Goal: Check status: Check status

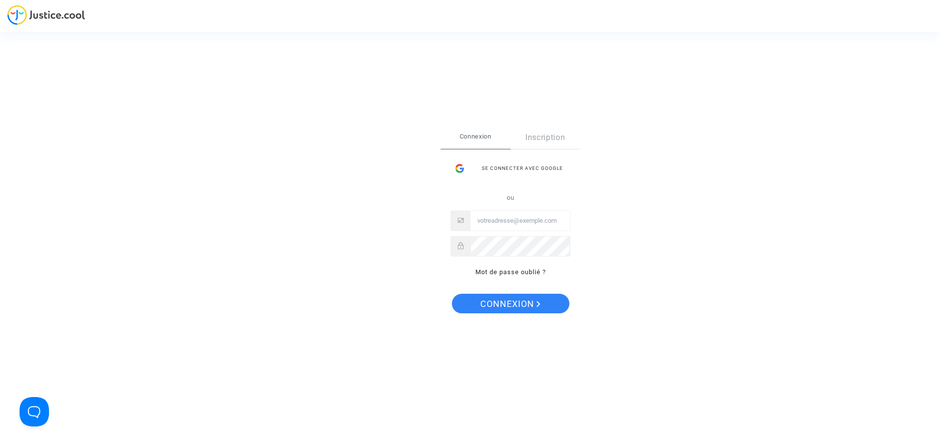
type input "[PERSON_NAME][EMAIL_ADDRESS][DOMAIN_NAME]"
click at [519, 301] on span "Connexion" at bounding box center [510, 304] width 60 height 21
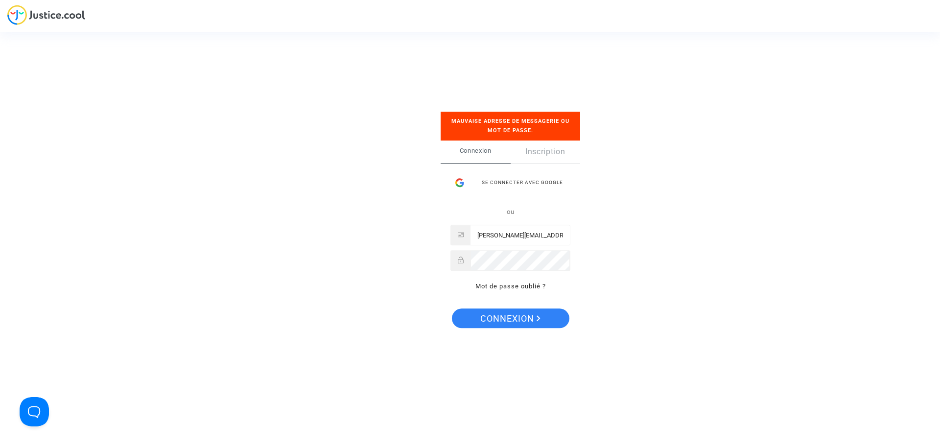
click at [686, 242] on div "Se connecter Mauvaise adresse de messagerie ou mot de passe. Connexion Inscript…" at bounding box center [470, 223] width 940 height 446
click at [538, 316] on polygon "Connexion" at bounding box center [538, 318] width 3 height 6
click at [552, 132] on div "Mauvaise adresse de messagerie ou mot de passe." at bounding box center [511, 126] width 140 height 29
click at [548, 152] on link "Inscription" at bounding box center [546, 152] width 70 height 23
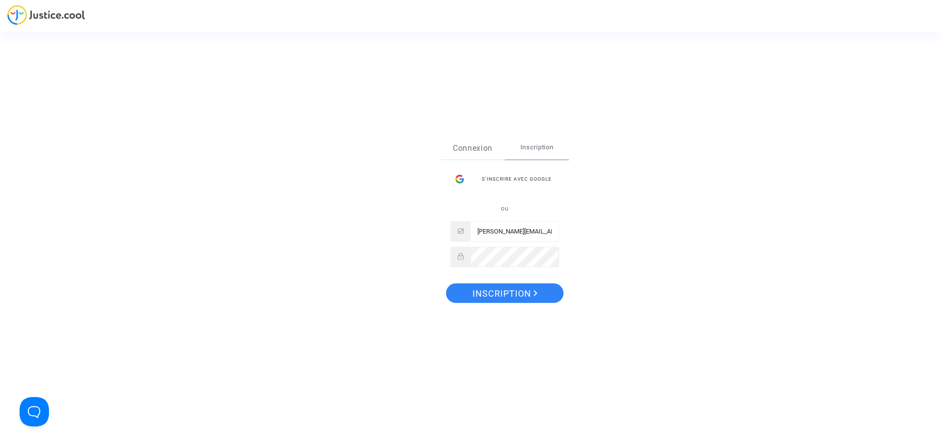
click at [482, 150] on link "Connexion" at bounding box center [473, 148] width 64 height 23
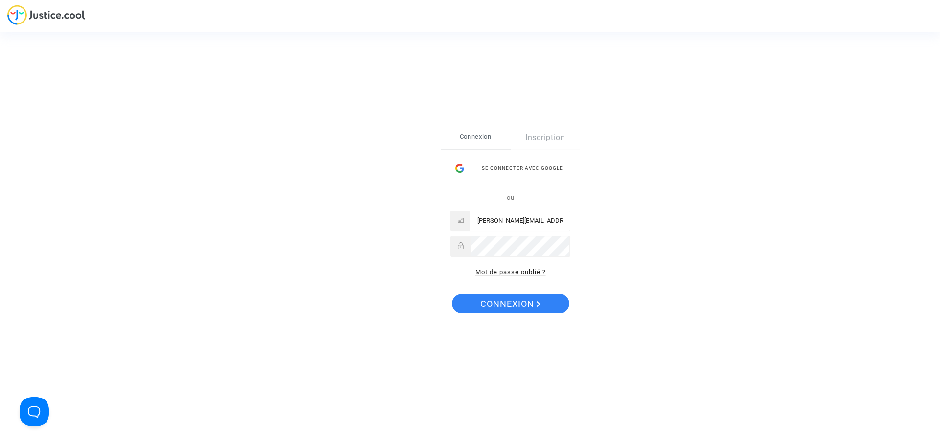
click at [528, 273] on link "Mot de passe oublié ?" at bounding box center [510, 271] width 71 height 7
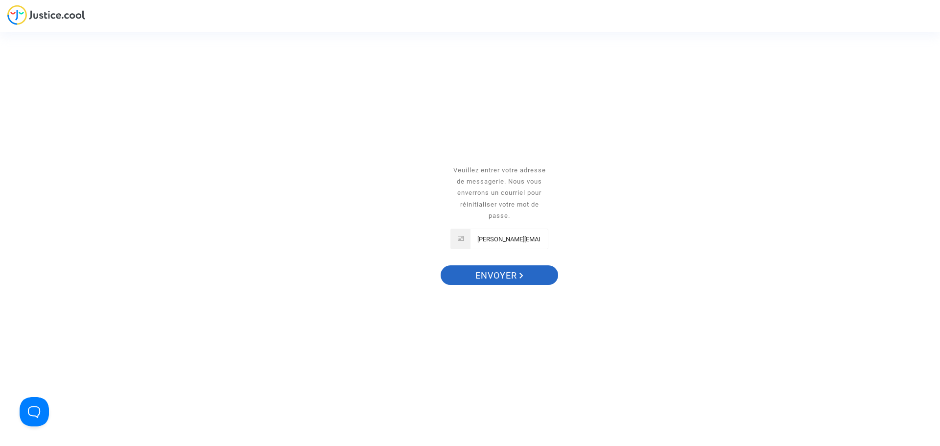
click at [507, 274] on span "Envoyer" at bounding box center [499, 275] width 48 height 21
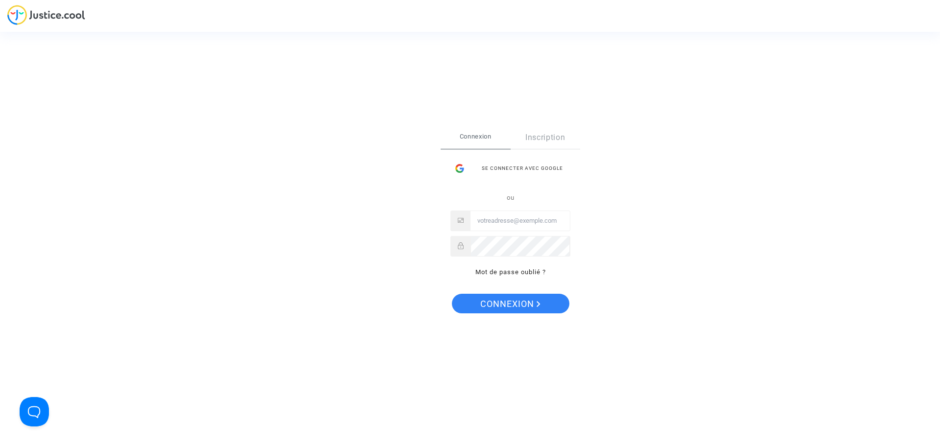
type input "[PERSON_NAME][EMAIL_ADDRESS][DOMAIN_NAME]"
click at [520, 304] on span "Connexion" at bounding box center [510, 304] width 60 height 21
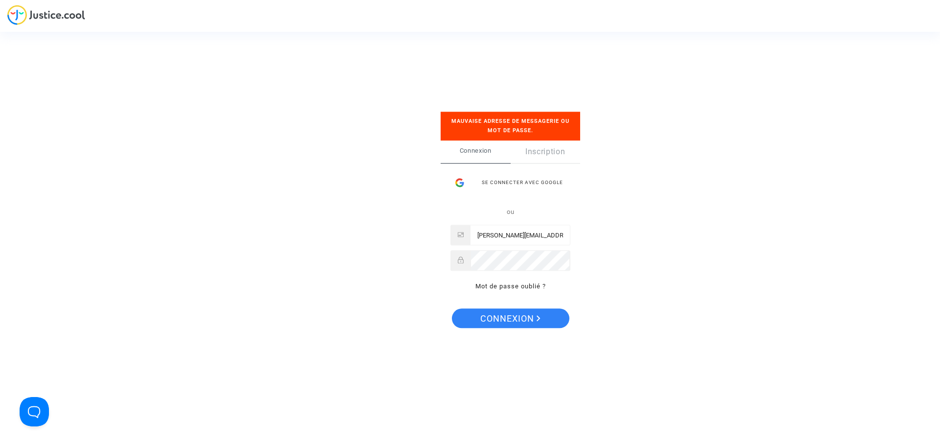
click at [59, 17] on div "Se connecter Mauvaise adresse de messagerie ou mot de passe. Connexion Inscript…" at bounding box center [470, 223] width 940 height 446
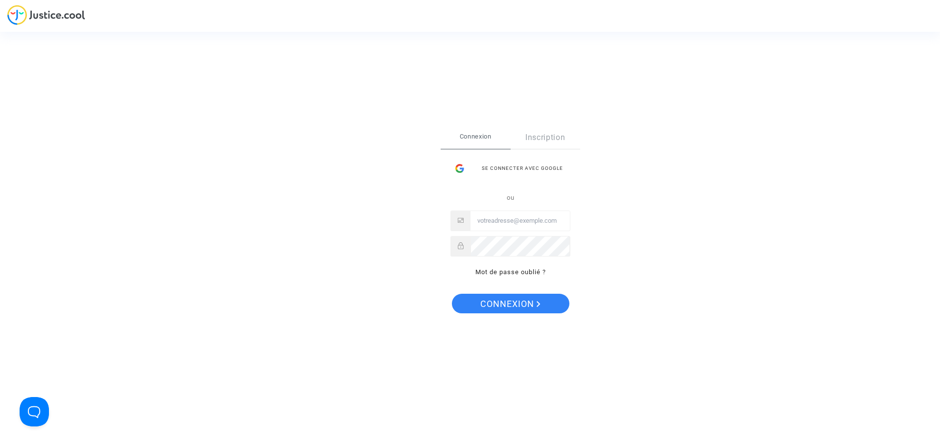
type input "[PERSON_NAME][EMAIL_ADDRESS][DOMAIN_NAME]"
click at [509, 301] on span "Connexion" at bounding box center [510, 304] width 60 height 21
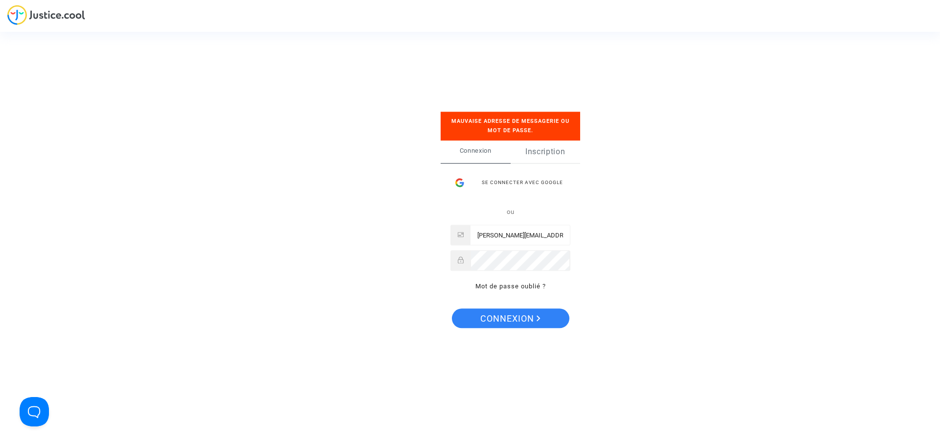
click at [549, 151] on link "Inscription" at bounding box center [546, 152] width 70 height 23
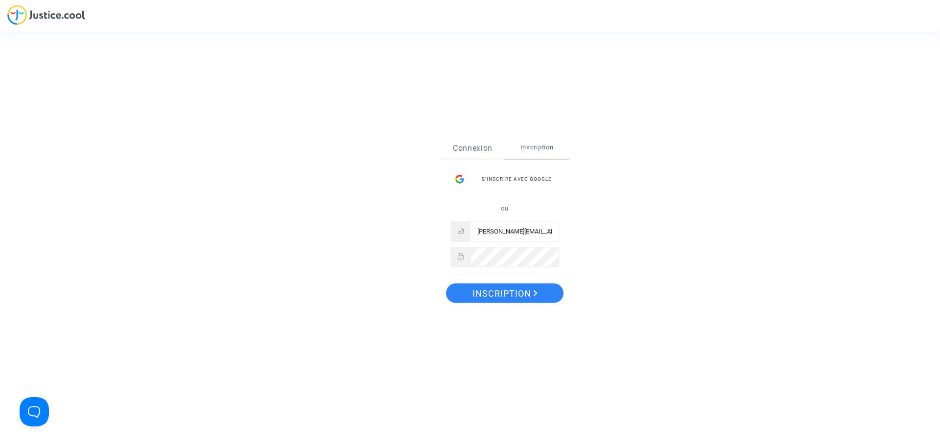
click at [483, 148] on link "Connexion" at bounding box center [473, 148] width 64 height 23
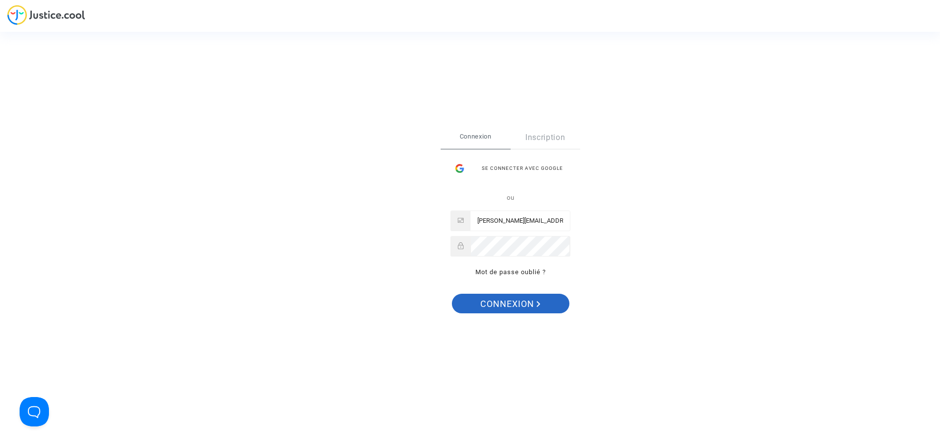
click at [523, 304] on span "Connexion" at bounding box center [510, 304] width 60 height 21
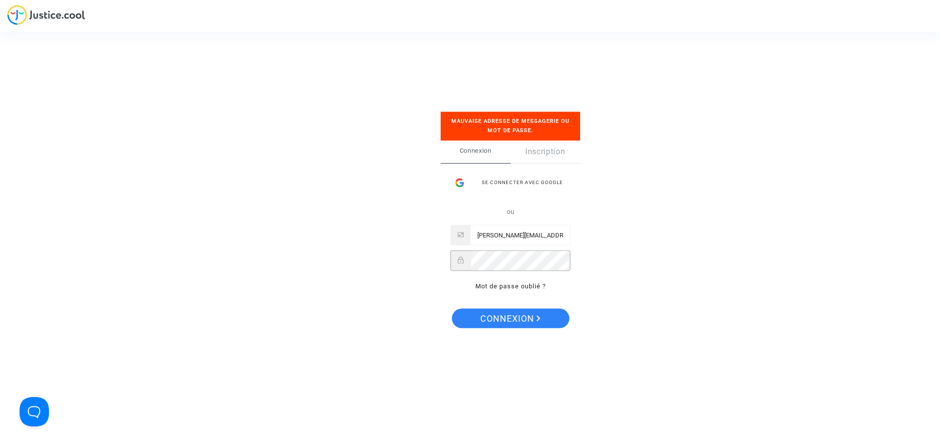
click at [409, 254] on div "Se connecter Mauvaise adresse de messagerie ou mot de passe. Connexion Inscript…" at bounding box center [470, 223] width 940 height 446
click at [533, 318] on span "Connexion" at bounding box center [510, 318] width 60 height 21
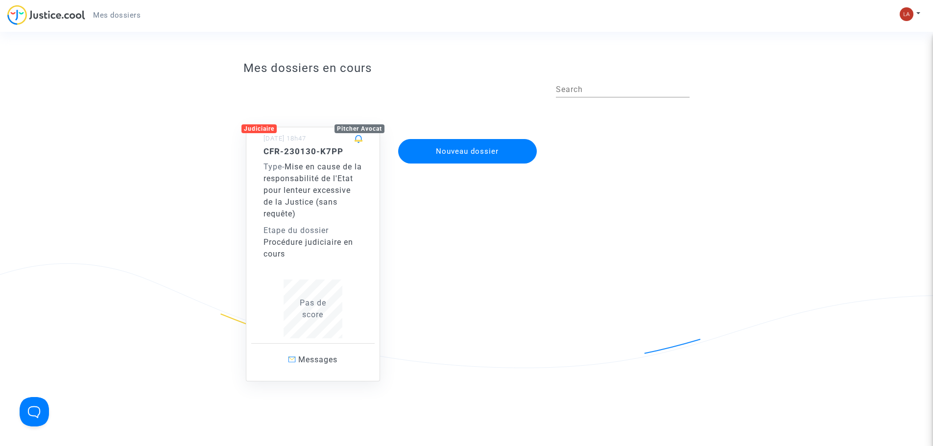
click at [315, 222] on div "CFR-230130-K7PP Type - Mise en cause de la responsabilité de l'Etat pour lenteu…" at bounding box center [312, 203] width 99 height 114
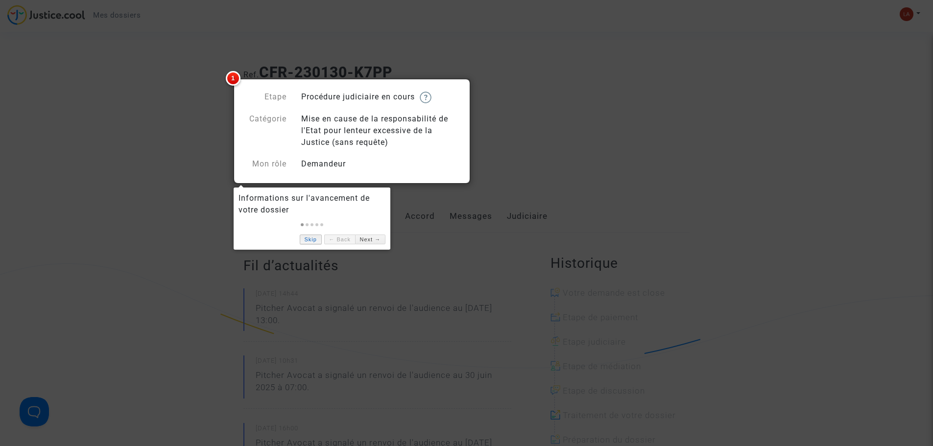
click at [311, 239] on link "Skip" at bounding box center [311, 240] width 22 height 10
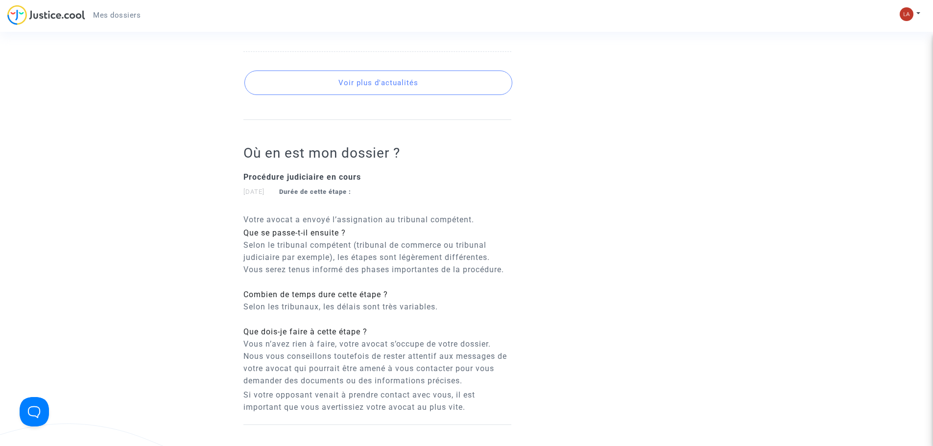
scroll to position [734, 0]
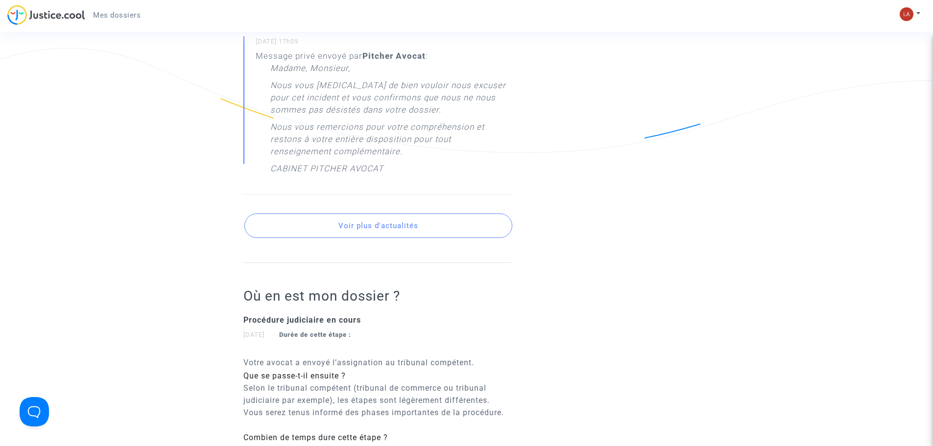
click at [377, 220] on button "Voir plus d'actualités" at bounding box center [378, 225] width 268 height 24
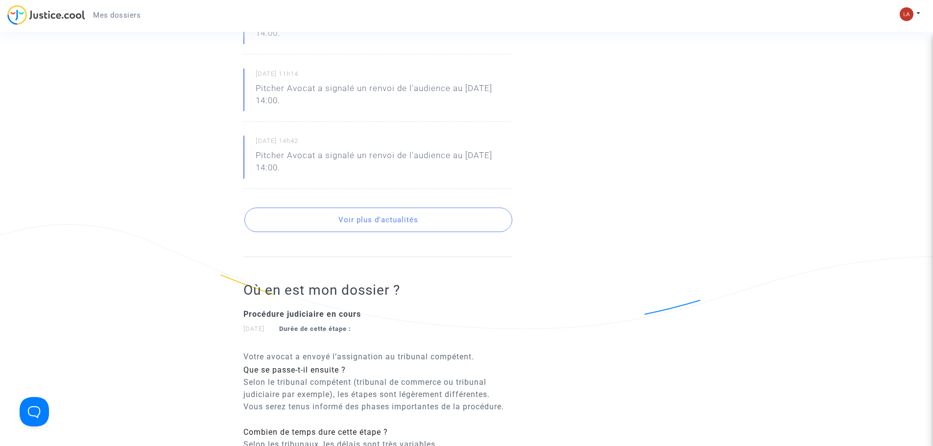
scroll to position [1077, 0]
click at [377, 217] on button "Voir plus d'actualités" at bounding box center [378, 219] width 268 height 24
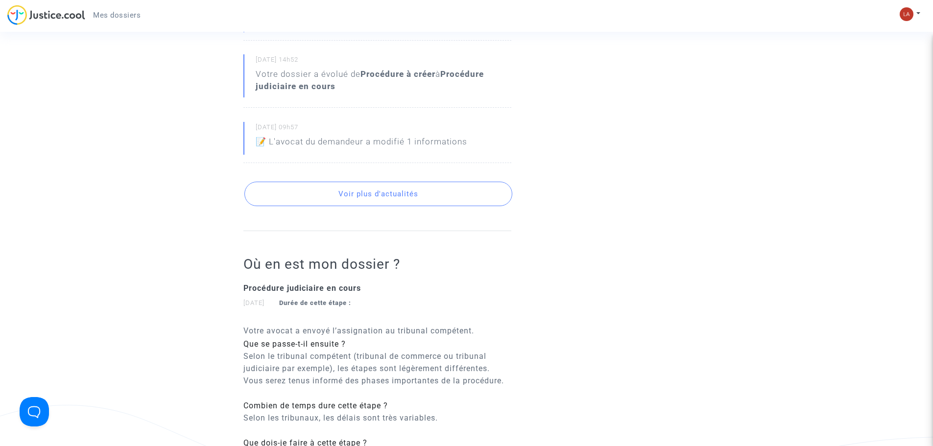
scroll to position [1420, 0]
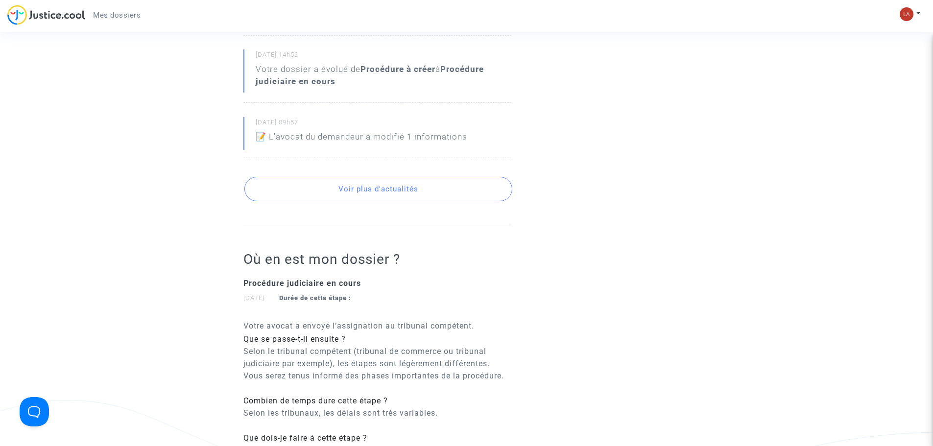
click at [390, 179] on button "Voir plus d'actualités" at bounding box center [378, 189] width 268 height 24
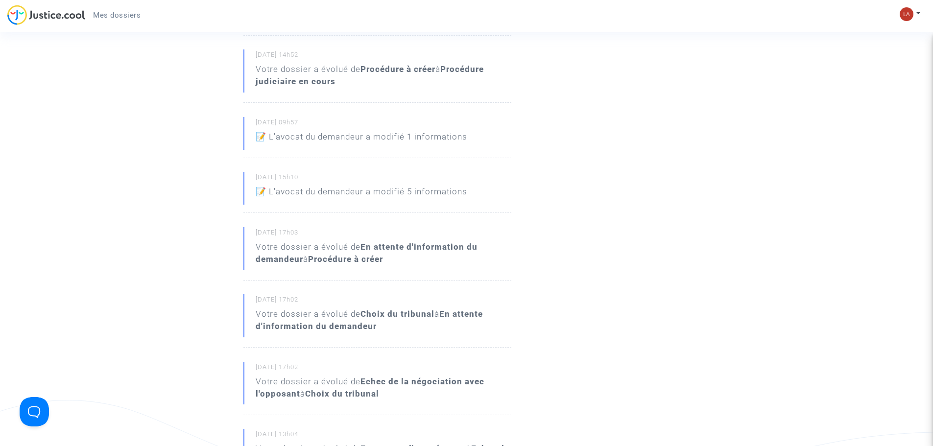
click at [391, 186] on p "📝 L'avocat du demandeur a modifié 5 informations" at bounding box center [362, 194] width 212 height 17
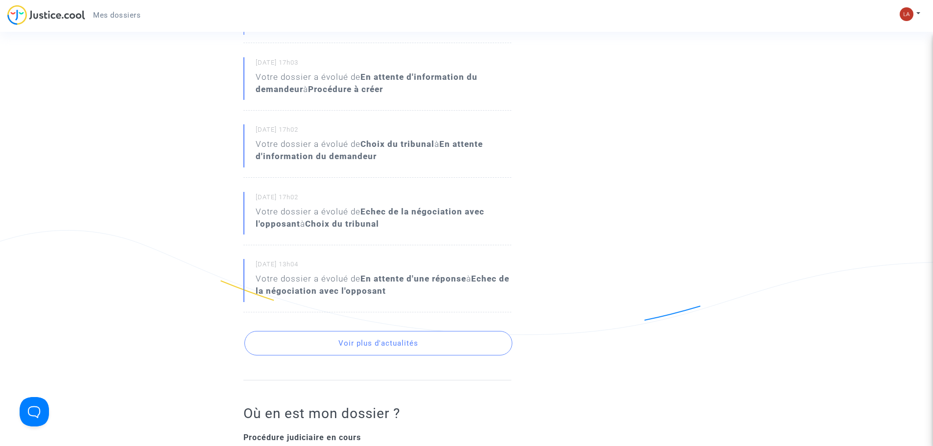
scroll to position [1665, 0]
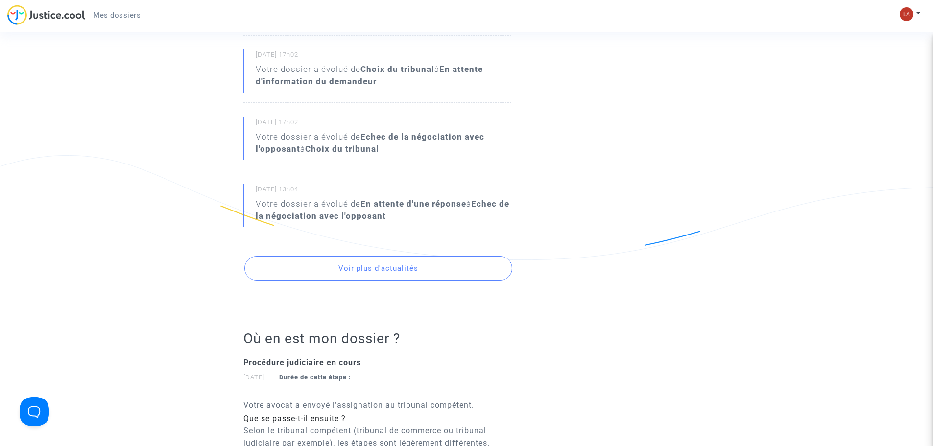
click at [377, 257] on button "Voir plus d'actualités" at bounding box center [378, 268] width 268 height 24
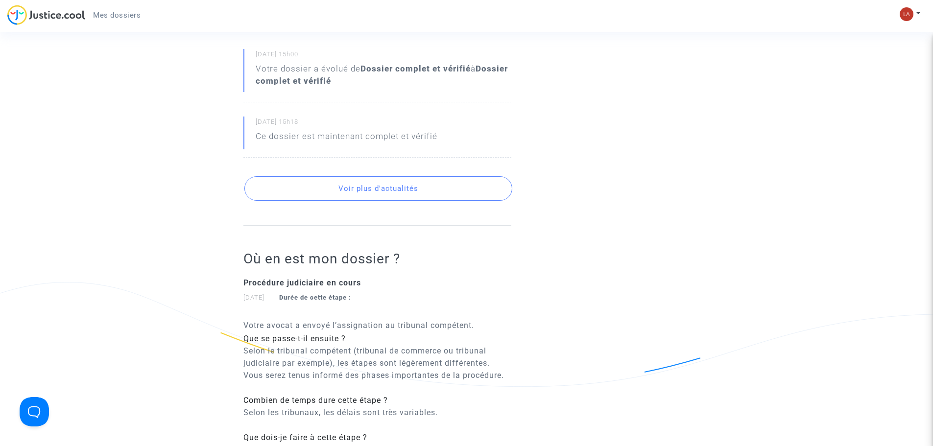
scroll to position [2154, 0]
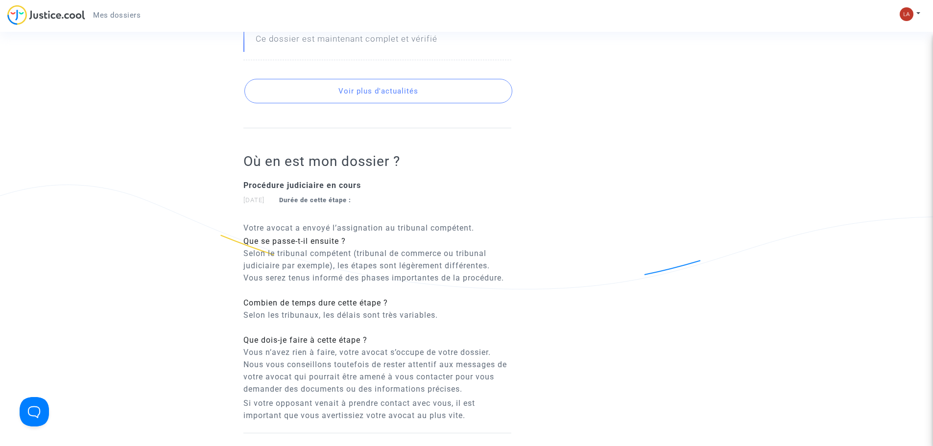
click at [407, 79] on button "Voir plus d'actualités" at bounding box center [378, 91] width 268 height 24
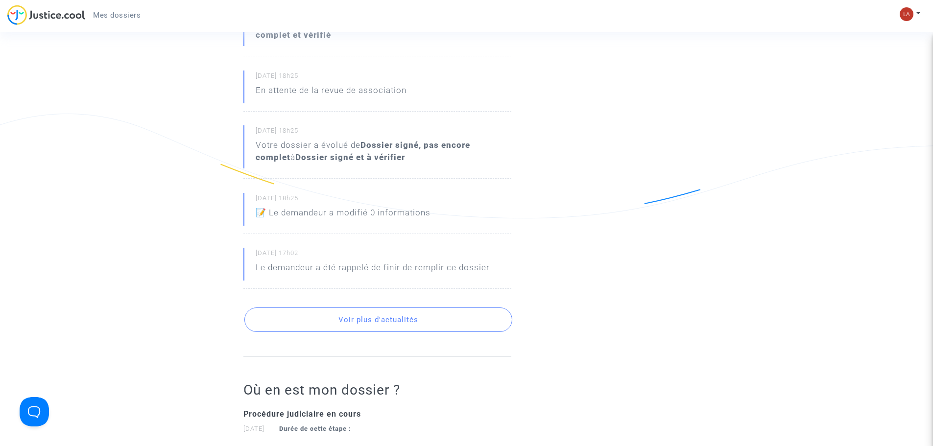
scroll to position [2301, 0]
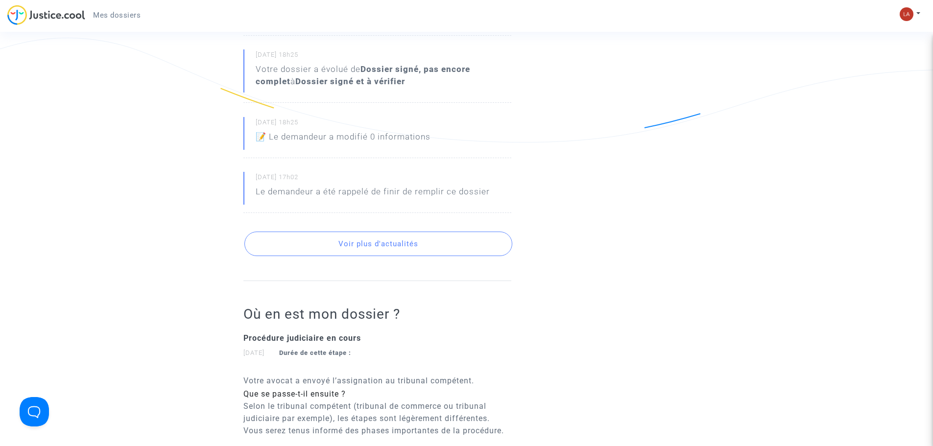
click at [371, 232] on button "Voir plus d'actualités" at bounding box center [378, 244] width 268 height 24
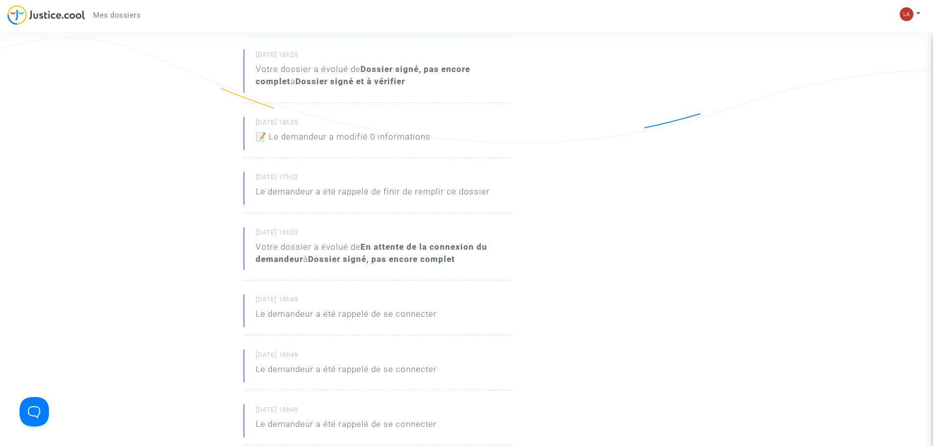
scroll to position [2546, 0]
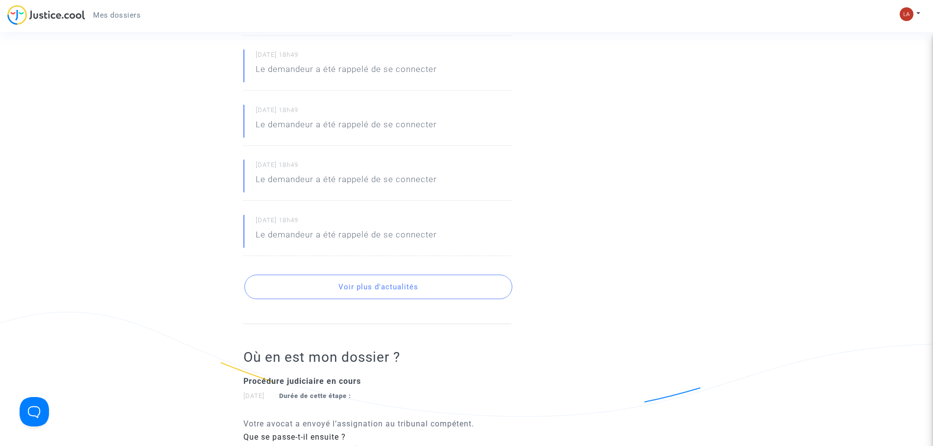
click at [385, 277] on button "Voir plus d'actualités" at bounding box center [378, 287] width 268 height 24
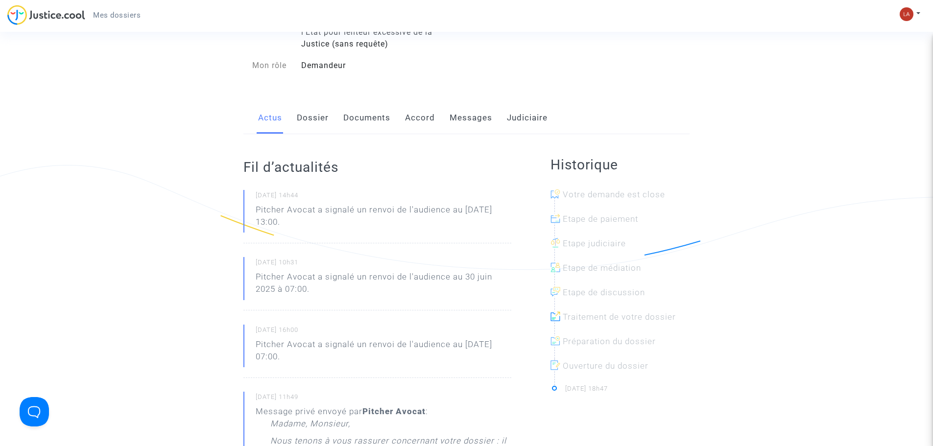
scroll to position [0, 0]
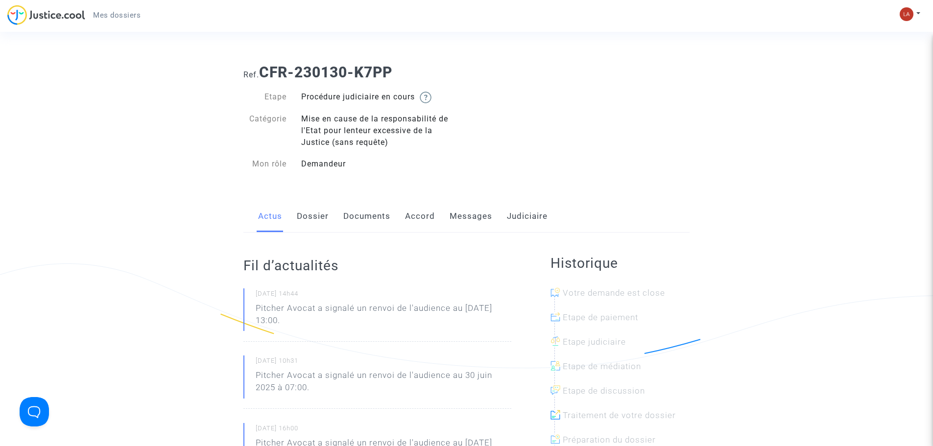
click at [317, 212] on link "Dossier" at bounding box center [313, 216] width 32 height 32
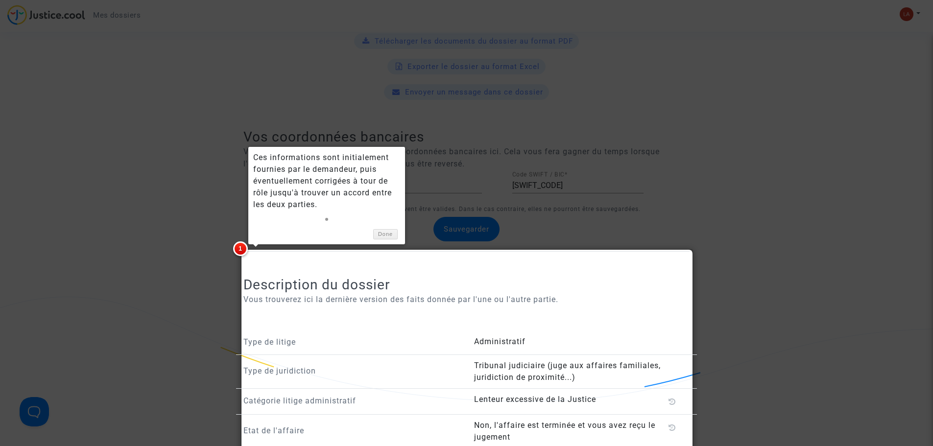
scroll to position [588, 0]
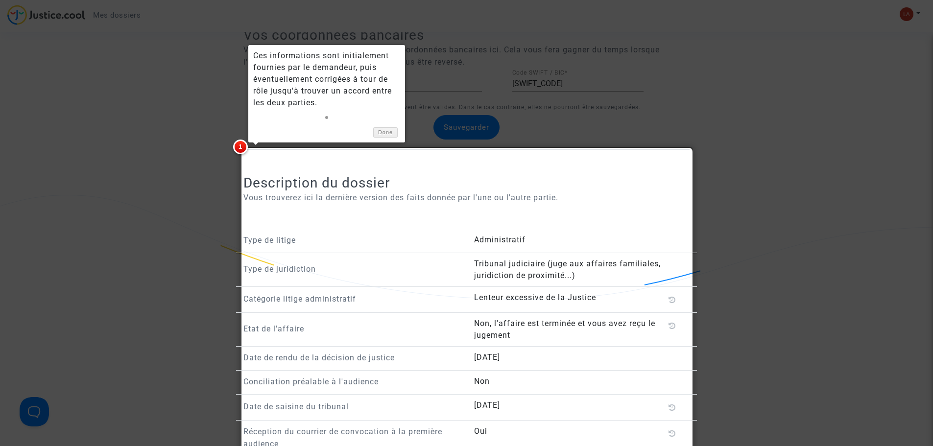
click at [799, 210] on div at bounding box center [466, 223] width 933 height 446
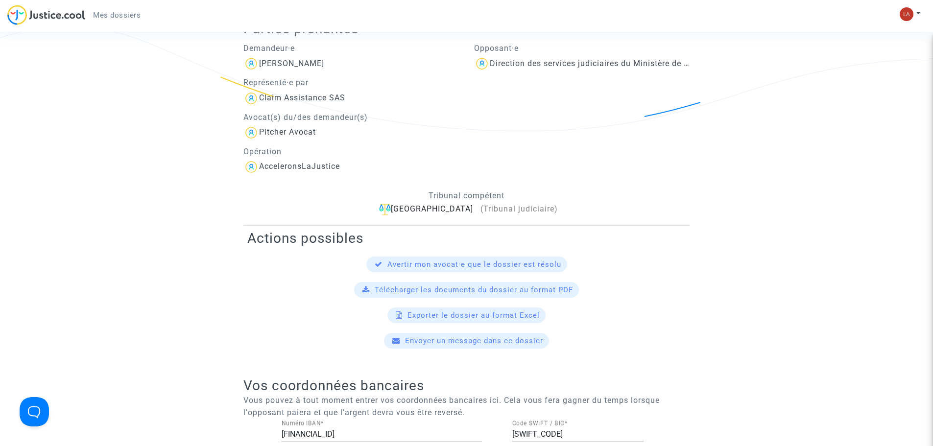
scroll to position [98, 0]
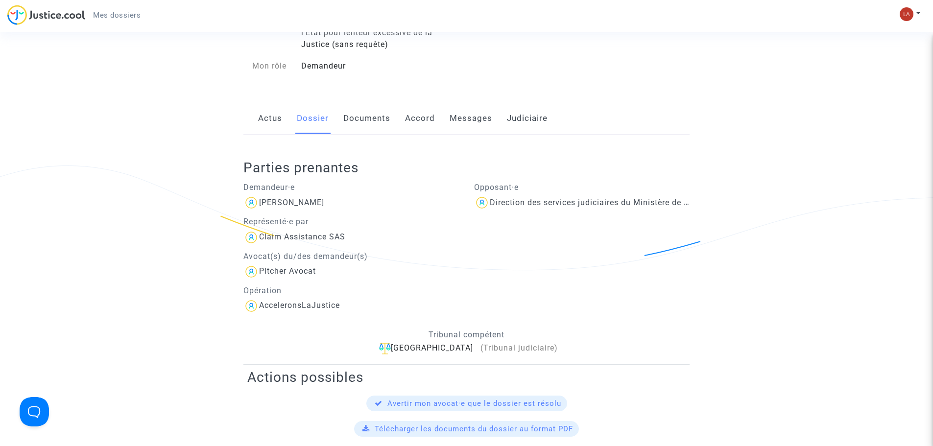
click at [385, 119] on link "Documents" at bounding box center [366, 118] width 47 height 32
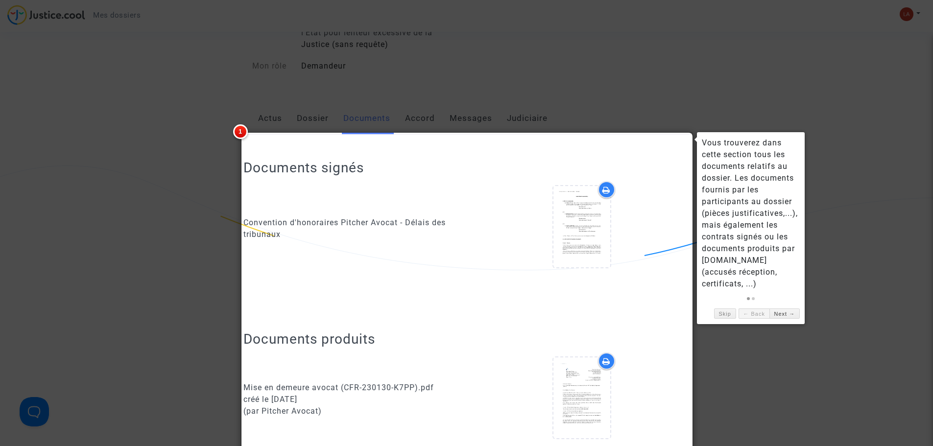
click at [843, 202] on div at bounding box center [466, 223] width 933 height 446
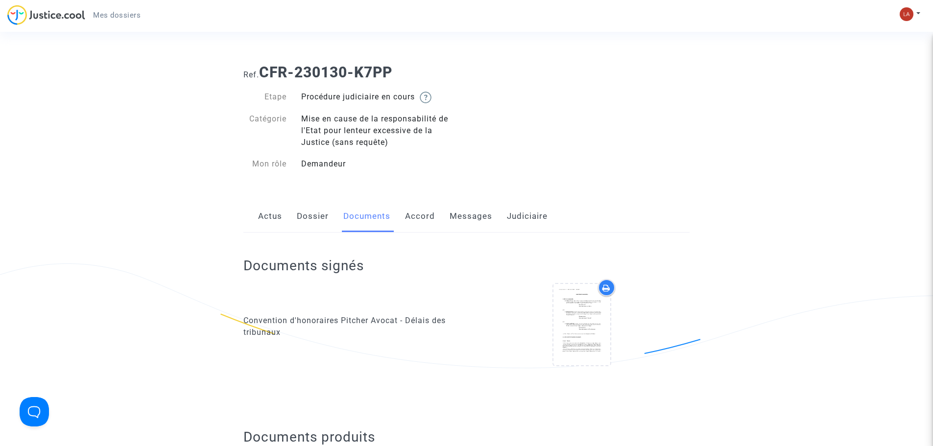
click at [419, 213] on link "Accord" at bounding box center [420, 216] width 30 height 32
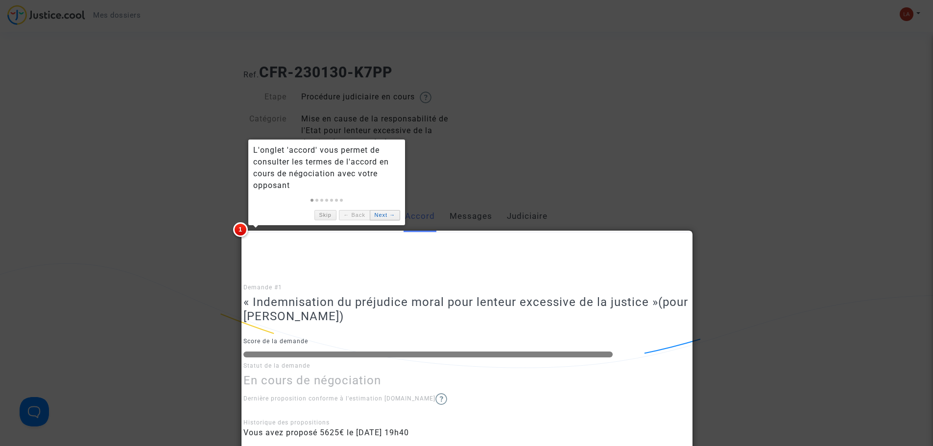
click at [391, 216] on link "Next →" at bounding box center [385, 215] width 30 height 10
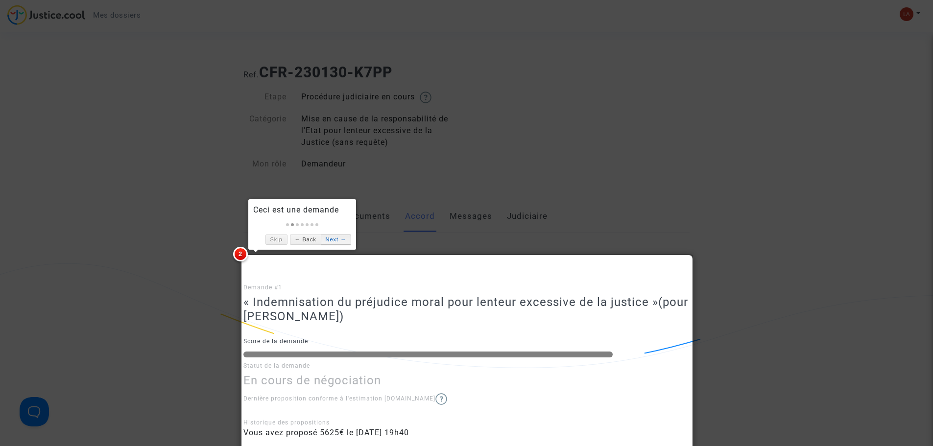
click at [345, 241] on link "Next →" at bounding box center [336, 240] width 30 height 10
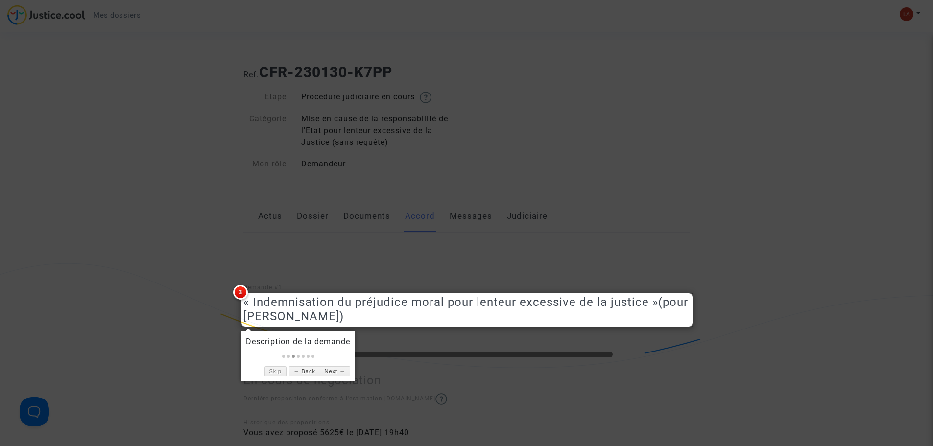
click at [775, 167] on div at bounding box center [466, 223] width 933 height 446
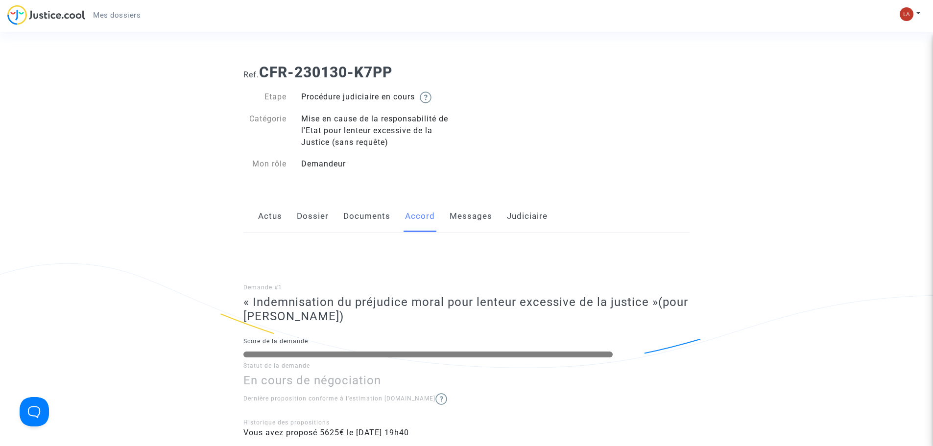
click at [459, 220] on link "Messages" at bounding box center [470, 216] width 43 height 32
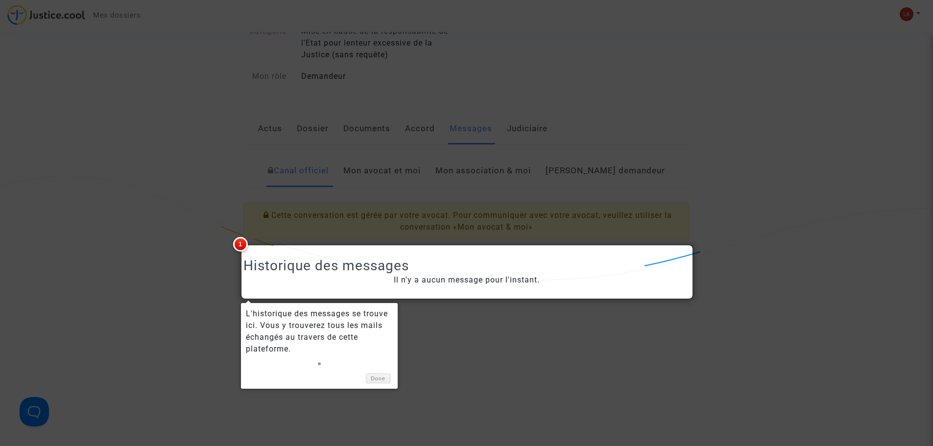
scroll to position [196, 0]
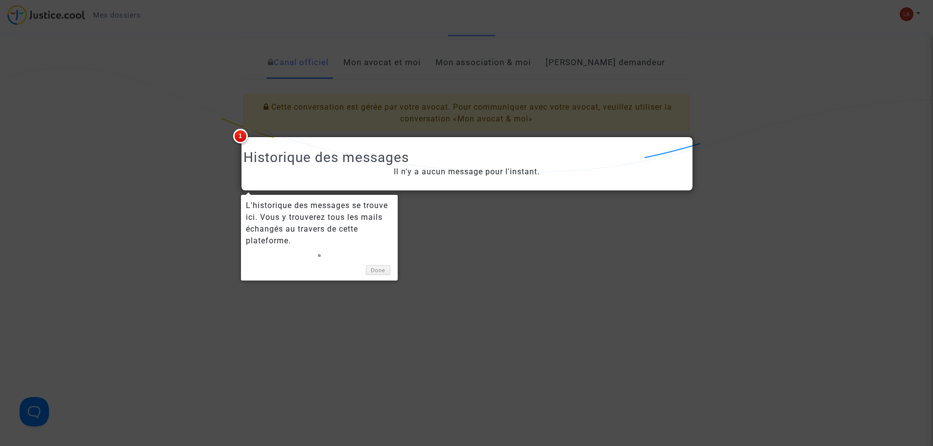
click at [882, 183] on div at bounding box center [466, 223] width 933 height 446
